Goal: Use online tool/utility: Utilize a website feature to perform a specific function

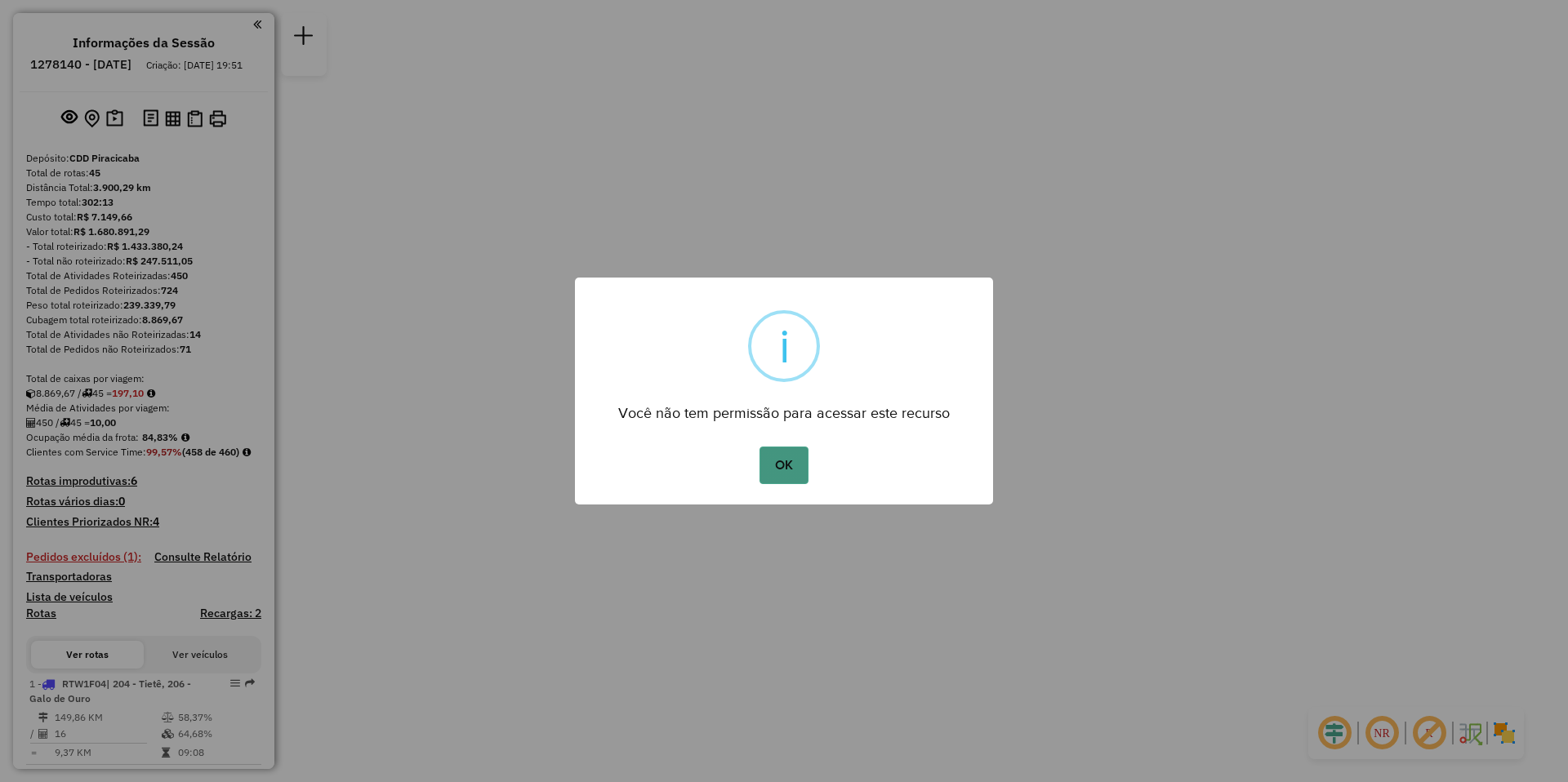
click at [782, 465] on button "OK" at bounding box center [784, 465] width 48 height 38
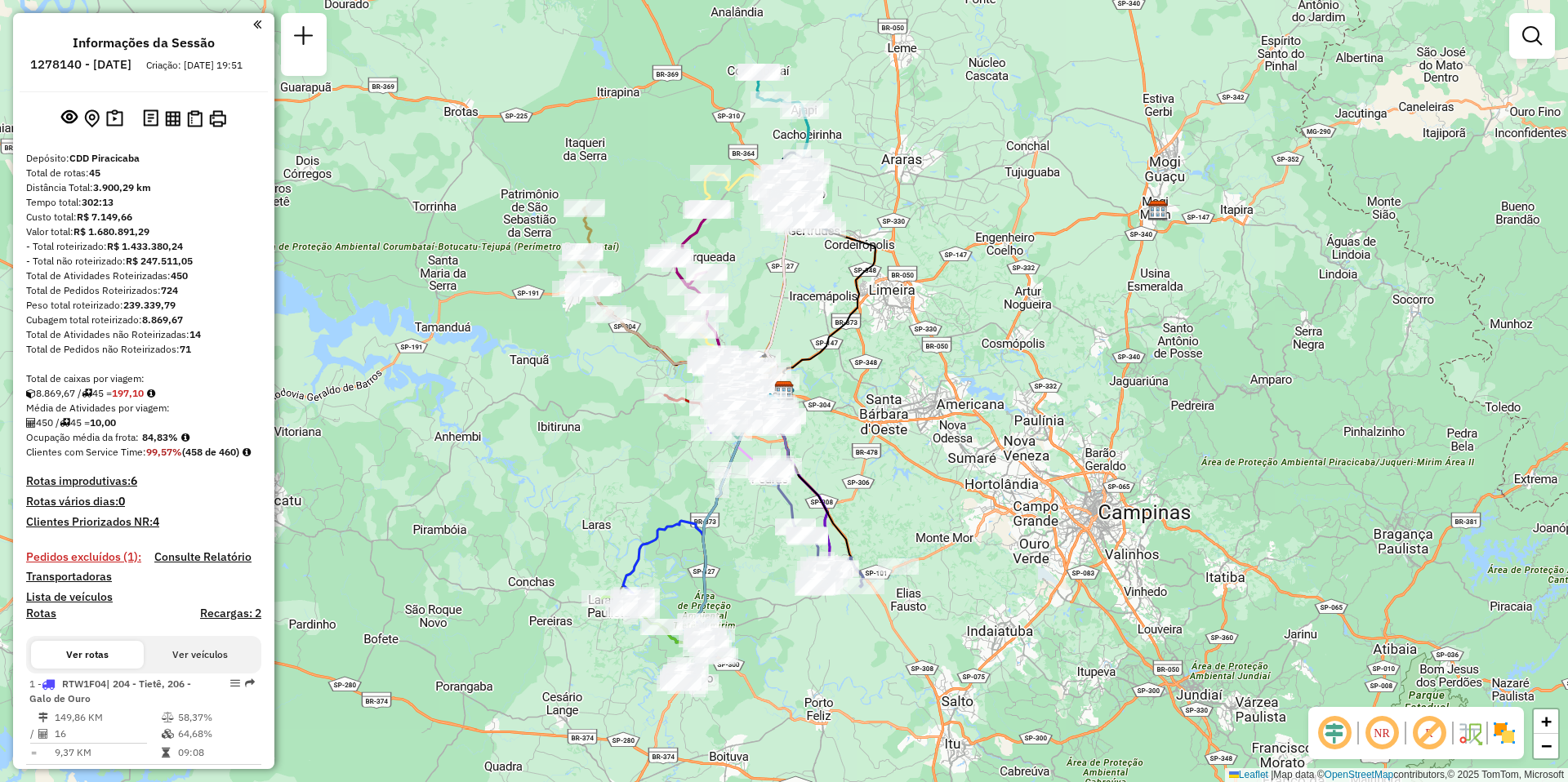
scroll to position [1888, 0]
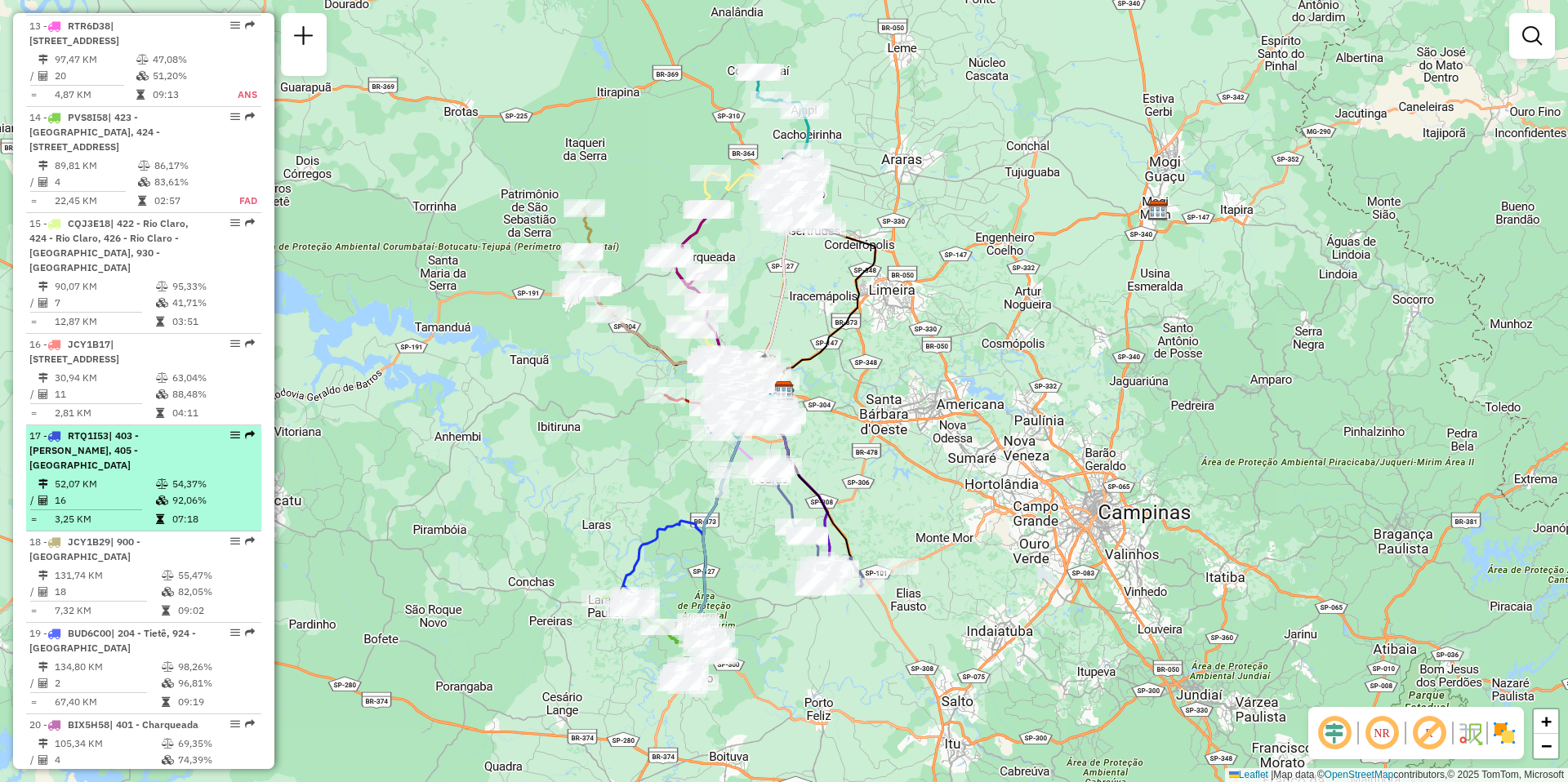
drag, startPoint x: 223, startPoint y: 390, endPoint x: 205, endPoint y: 413, distance: 29.2
drag, startPoint x: 205, startPoint y: 413, endPoint x: 228, endPoint y: 392, distance: 31.1
select select "**********"
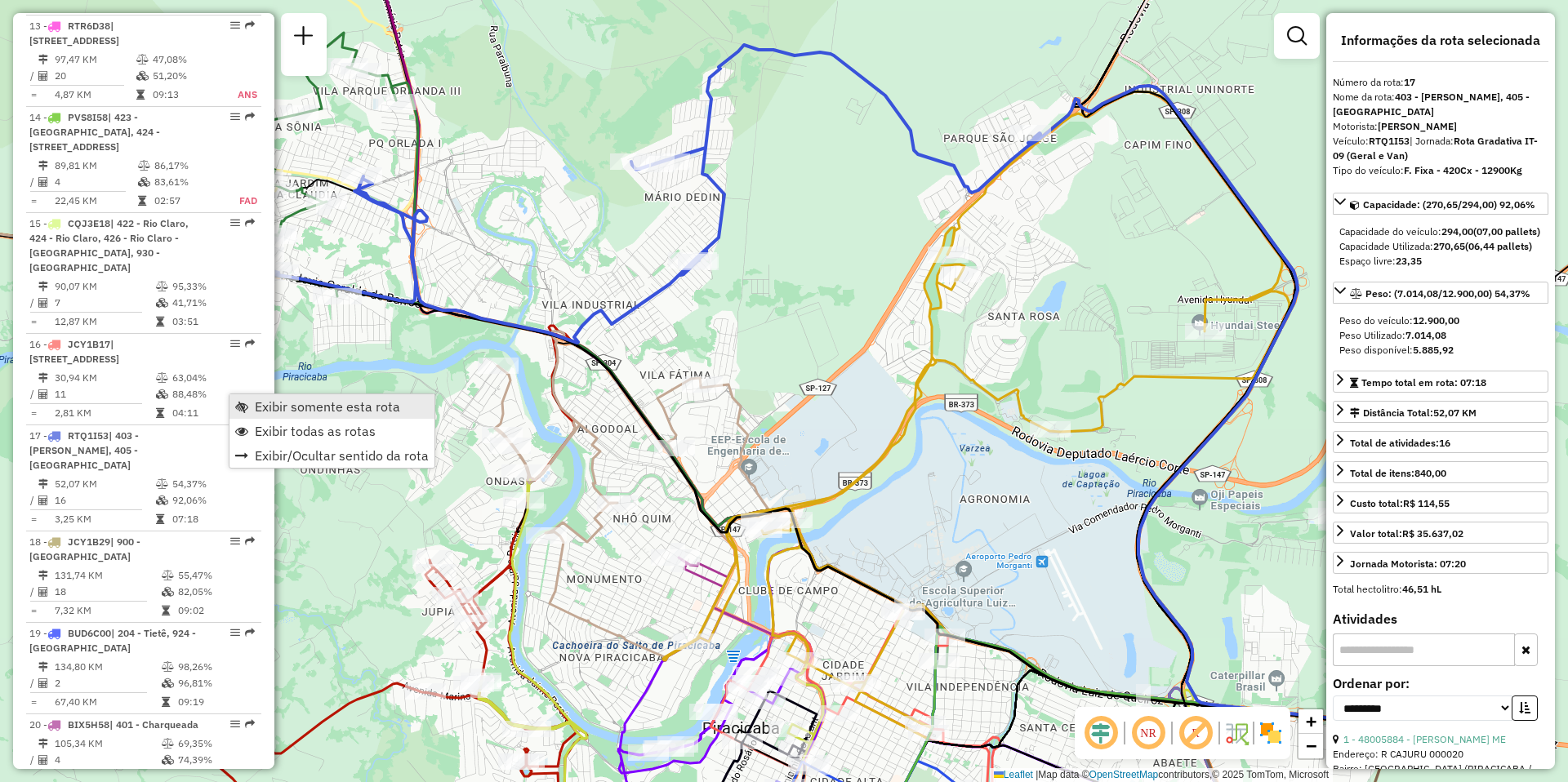
click at [315, 408] on span "Exibir somente esta rota" at bounding box center [327, 407] width 146 height 13
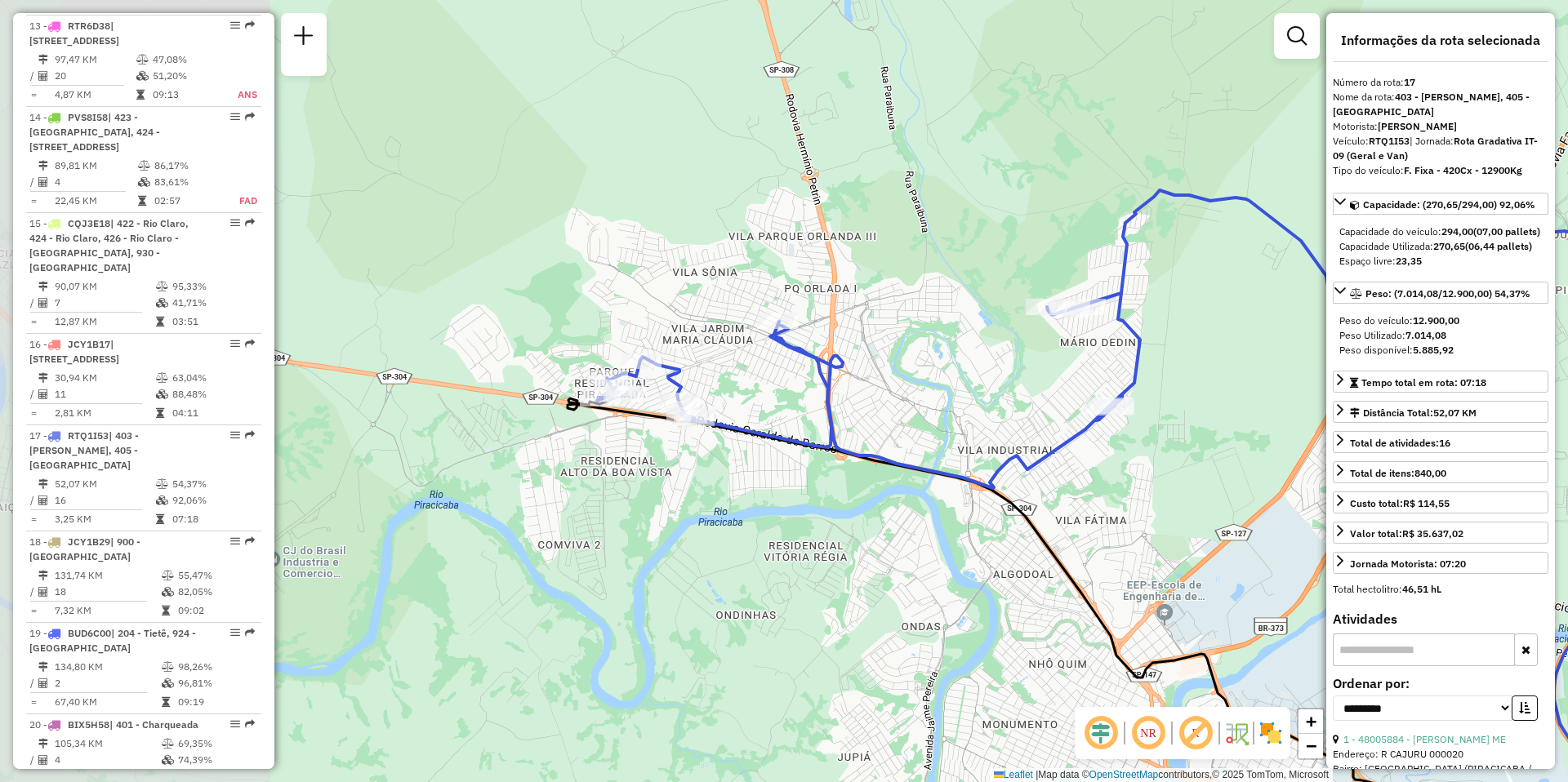
drag, startPoint x: 631, startPoint y: 364, endPoint x: 1046, endPoint y: 509, distance: 439.6
click at [1046, 509] on div "Janela de atendimento Grade de atendimento Capacidade Transportadoras Veículos …" at bounding box center [784, 391] width 1568 height 782
